Goal: Navigation & Orientation: Find specific page/section

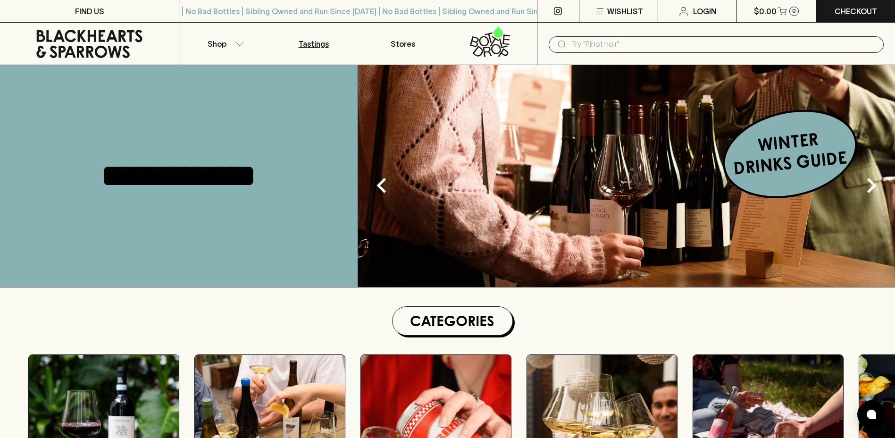
click at [302, 44] on p "Tastings" at bounding box center [314, 43] width 30 height 11
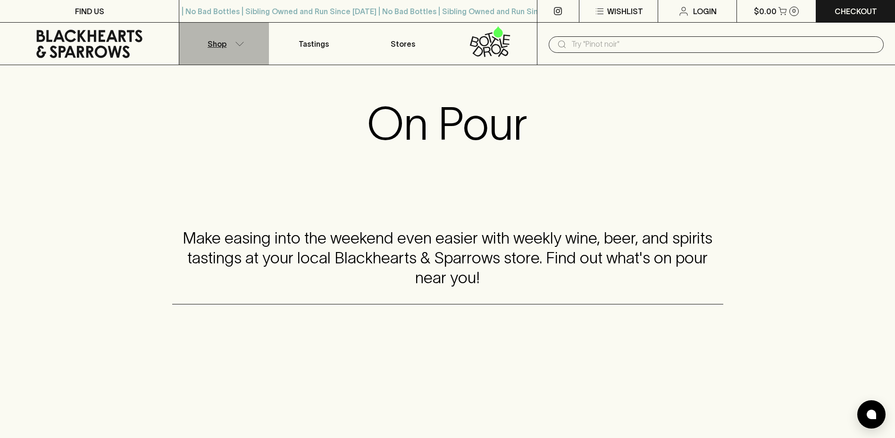
click at [237, 47] on button "Shop" at bounding box center [223, 44] width 89 height 42
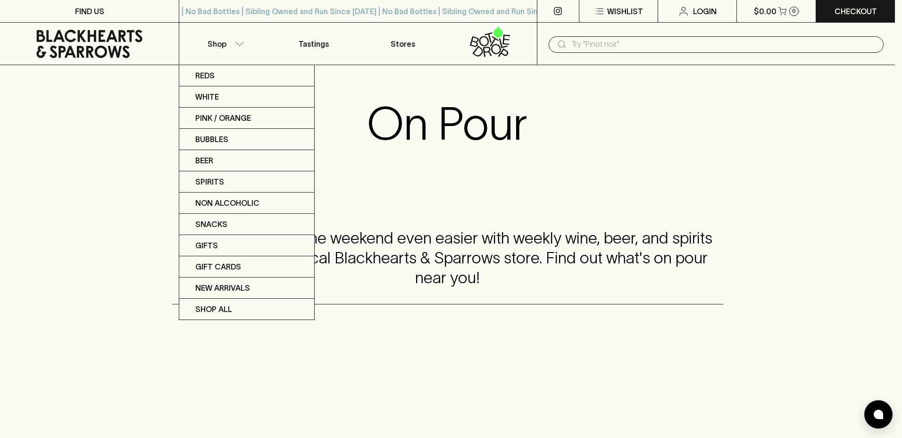
click at [91, 152] on div at bounding box center [451, 219] width 902 height 438
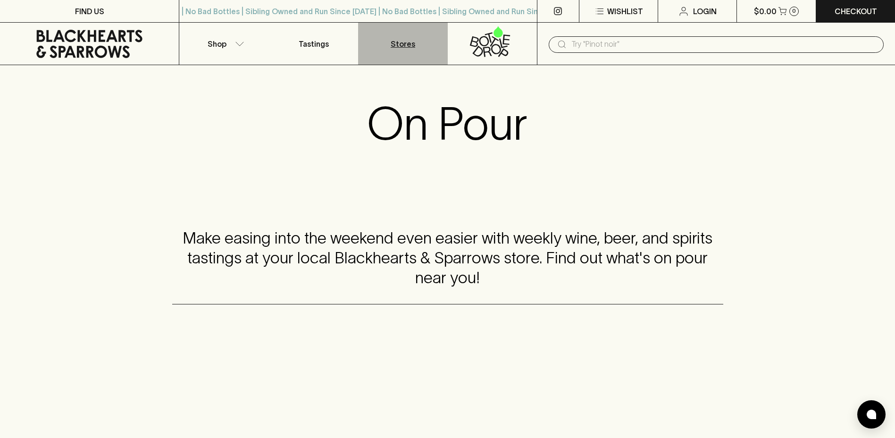
click at [404, 50] on link "Stores" at bounding box center [402, 44] width 89 height 42
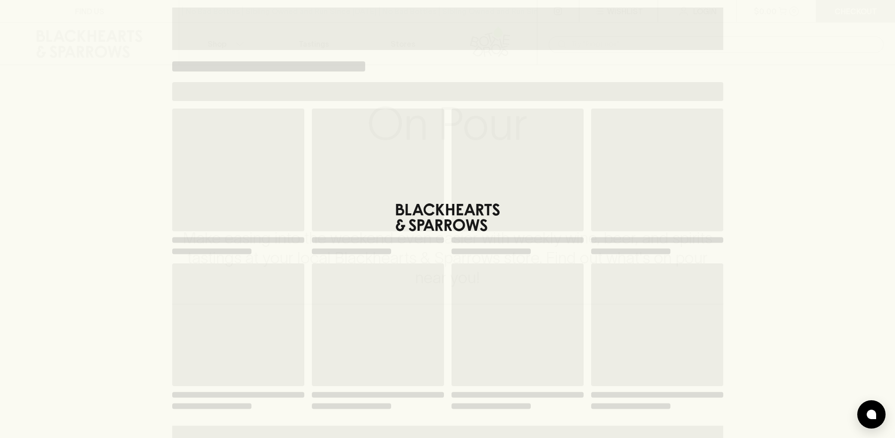
click at [798, 199] on div "Loading" at bounding box center [447, 219] width 895 height 438
